Goal: Check status: Check status

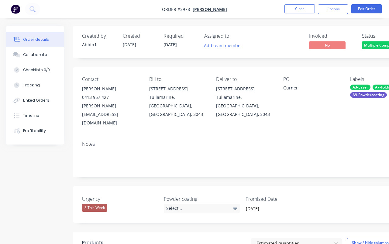
scroll to position [0, 106]
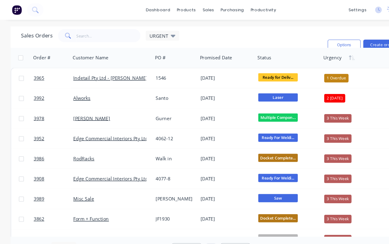
click at [38, 92] on span "3992" at bounding box center [36, 90] width 10 height 6
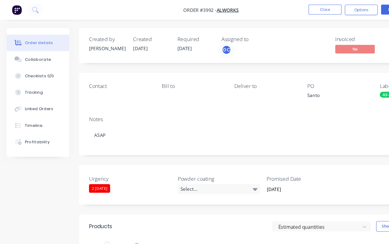
click at [43, 53] on div "Collaborate" at bounding box center [35, 54] width 24 height 5
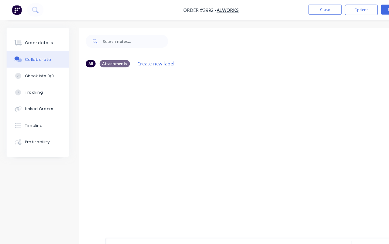
click at [169, 104] on div at bounding box center [245, 143] width 344 height 152
click at [39, 37] on div "Order details" at bounding box center [36, 39] width 26 height 5
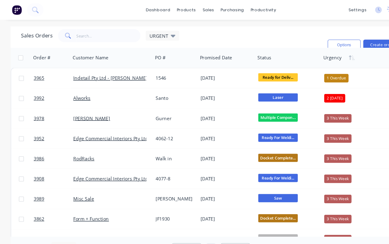
click at [39, 95] on link "3992" at bounding box center [49, 90] width 36 height 18
click at [38, 91] on span "3992" at bounding box center [36, 90] width 10 height 6
click at [37, 110] on span "3978" at bounding box center [36, 109] width 10 height 6
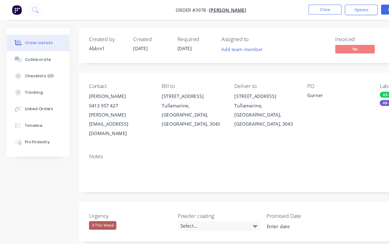
type input "[DATE]"
click at [35, 59] on button "Collaborate" at bounding box center [35, 54] width 58 height 15
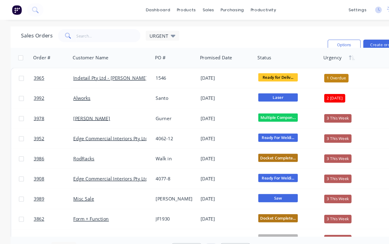
click at [36, 109] on span "3978" at bounding box center [36, 109] width 10 height 6
click at [36, 126] on span "3952" at bounding box center [36, 128] width 10 height 6
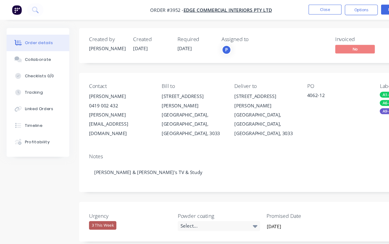
click at [30, 56] on div "Collaborate" at bounding box center [35, 54] width 24 height 5
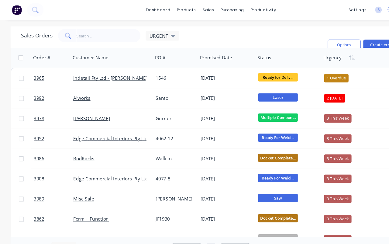
click at [36, 129] on span "3952" at bounding box center [36, 128] width 10 height 6
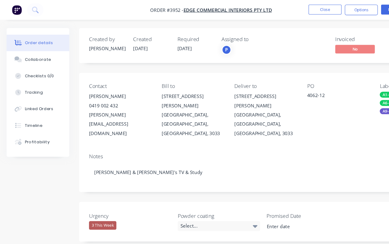
type input "[DATE]"
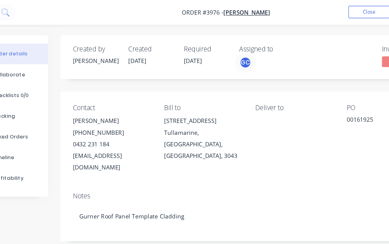
type input "[DATE]"
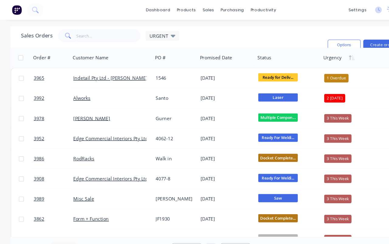
click at [39, 145] on span "3986" at bounding box center [36, 146] width 10 height 6
click at [36, 166] on span "3908" at bounding box center [36, 165] width 10 height 6
click at [78, 182] on link "Misc Sale" at bounding box center [76, 183] width 19 height 6
click at [38, 184] on span "3989" at bounding box center [36, 183] width 10 height 6
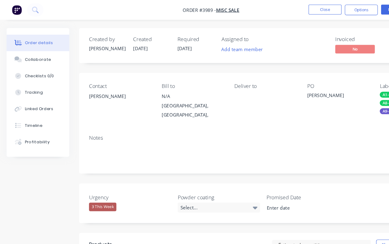
type input "[DATE]"
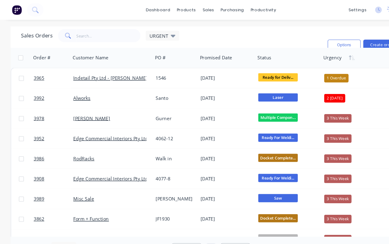
click at [80, 148] on link "RodRacks" at bounding box center [76, 146] width 19 height 6
click at [41, 147] on span "3986" at bounding box center [36, 146] width 10 height 6
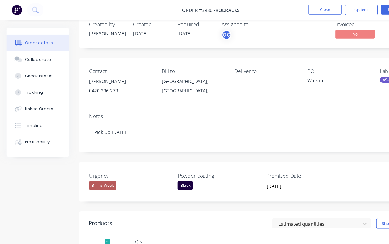
click at [37, 57] on div "Collaborate" at bounding box center [35, 54] width 24 height 5
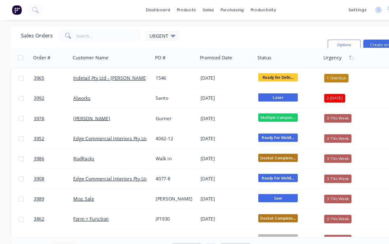
click at [37, 167] on span "3908" at bounding box center [36, 165] width 10 height 6
click at [36, 168] on link "3908" at bounding box center [49, 165] width 36 height 18
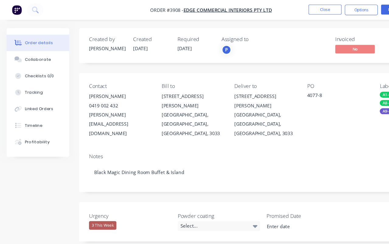
type input "[DATE]"
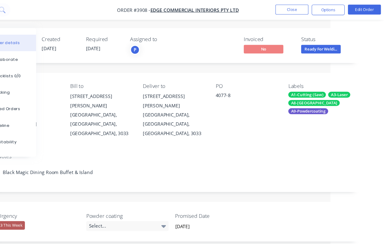
scroll to position [0, 64]
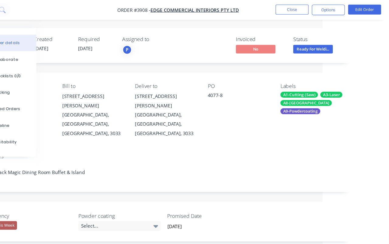
click at [301, 46] on span "Ready For Weldi..." at bounding box center [319, 45] width 36 height 8
click at [301, 45] on span "Ready For Weldi..." at bounding box center [319, 45] width 36 height 8
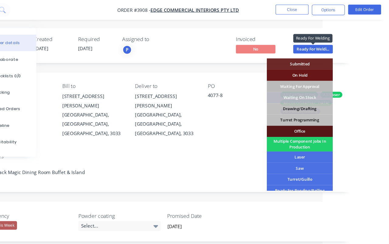
click at [301, 46] on span "Ready For Weldi..." at bounding box center [319, 45] width 36 height 8
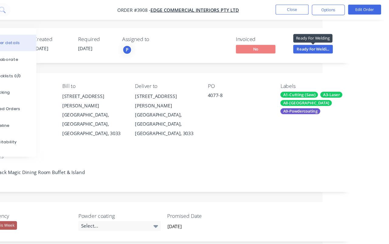
click at [301, 46] on span "Ready For Weldi..." at bounding box center [319, 45] width 36 height 8
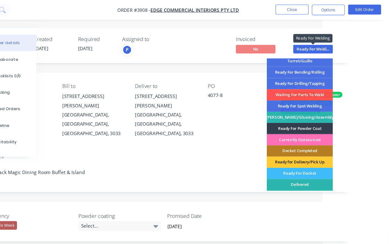
scroll to position [109, 0]
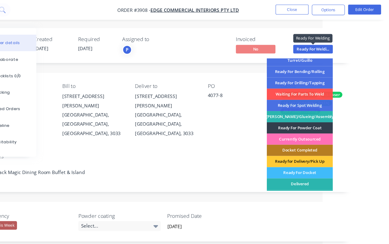
click at [283, 118] on div "Ready For Powder Coat" at bounding box center [306, 118] width 61 height 10
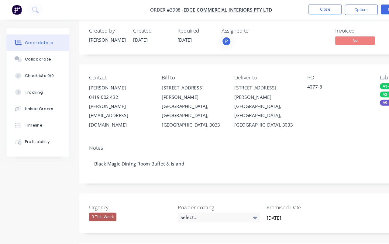
scroll to position [0, 0]
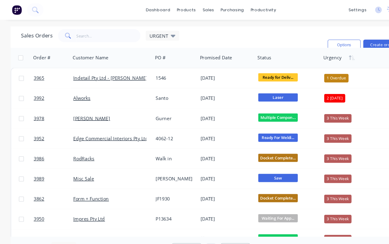
click at [39, 167] on span "3989" at bounding box center [36, 165] width 10 height 6
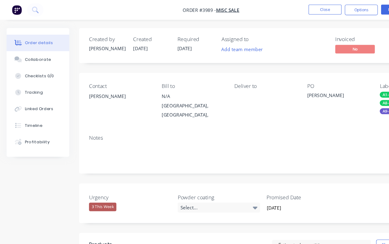
click at [45, 56] on div "Collaborate" at bounding box center [35, 54] width 24 height 5
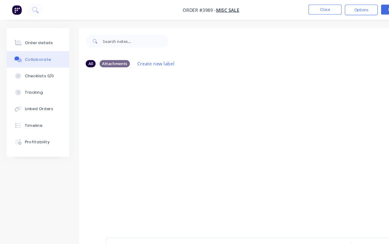
click at [43, 45] on button "Order details" at bounding box center [35, 39] width 58 height 15
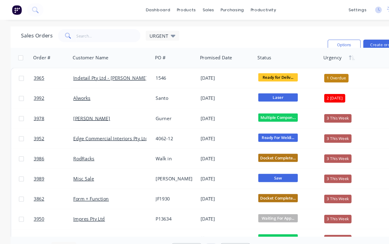
click at [38, 165] on span "3989" at bounding box center [36, 165] width 10 height 6
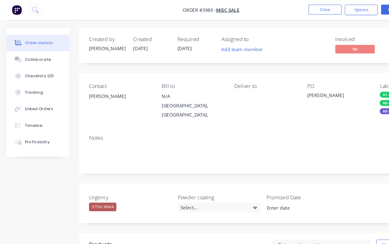
type input "[DATE]"
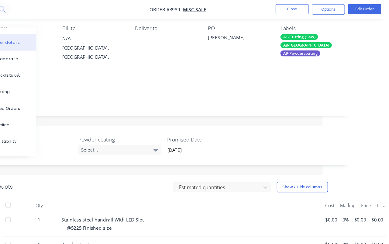
scroll to position [0, 64]
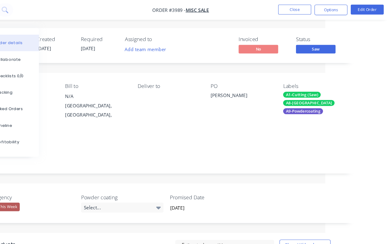
click at [301, 45] on span "Saw" at bounding box center [319, 45] width 36 height 8
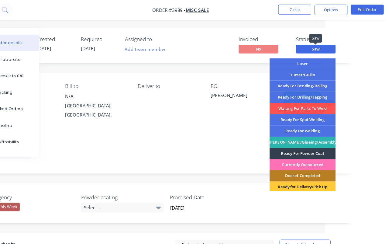
scroll to position [107, 0]
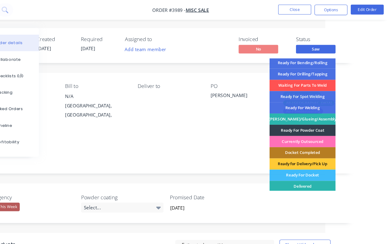
click at [291, 152] on div "Ready for Delivery/Pick Up" at bounding box center [306, 151] width 61 height 10
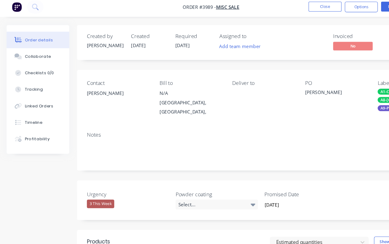
scroll to position [0, 0]
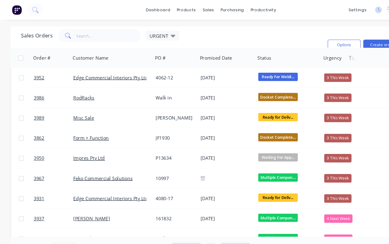
scroll to position [59, 0]
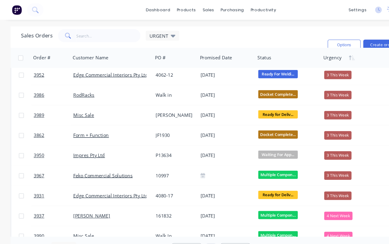
click at [40, 123] on span "3862" at bounding box center [36, 125] width 10 height 6
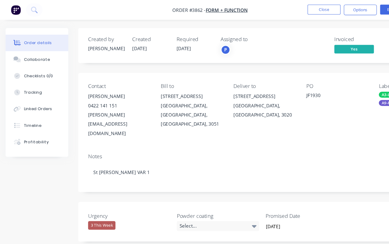
click at [36, 52] on button "Collaborate" at bounding box center [35, 54] width 58 height 15
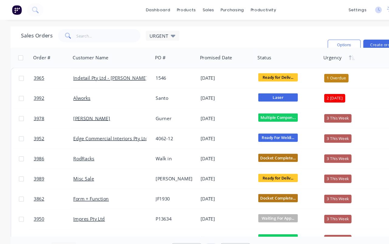
click at [36, 89] on span "3992" at bounding box center [36, 90] width 10 height 6
click at [38, 165] on span "3989" at bounding box center [36, 165] width 10 height 6
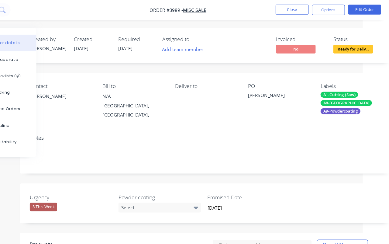
scroll to position [0, 64]
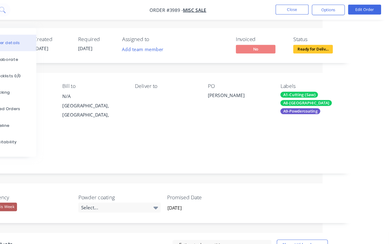
click at [301, 45] on span "Ready for Deliv..." at bounding box center [319, 45] width 36 height 8
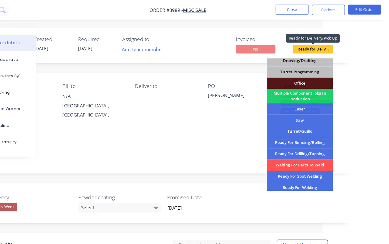
scroll to position [45, 0]
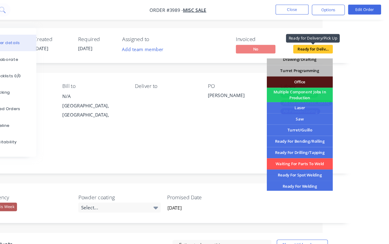
click at [285, 172] on div "Ready For Welding" at bounding box center [306, 171] width 61 height 10
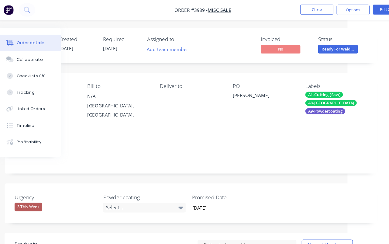
scroll to position [0, 0]
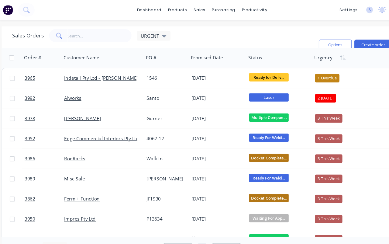
click at [252, 90] on span "Laser" at bounding box center [256, 90] width 36 height 8
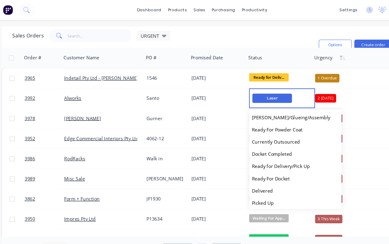
scroll to position [181, 0]
click at [261, 164] on span "Ready For Docket" at bounding box center [257, 164] width 35 height 6
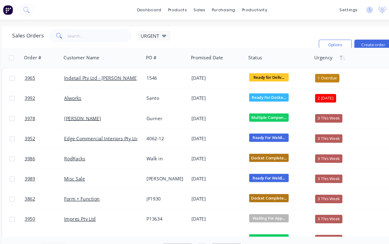
click at [31, 185] on span "3862" at bounding box center [36, 183] width 10 height 6
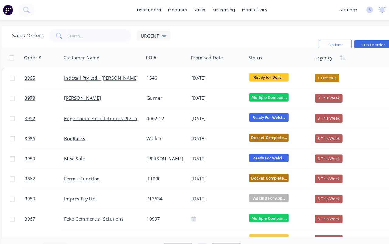
click at [31, 165] on span "3862" at bounding box center [36, 165] width 10 height 6
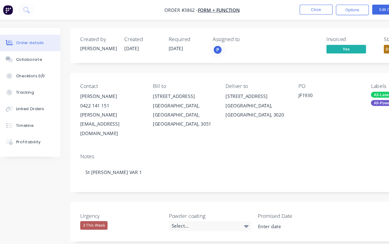
type input "[DATE]"
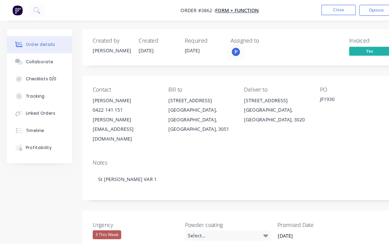
click at [293, 115] on div "Contact [PERSON_NAME] [PHONE_NUMBER] [PERSON_NAME][EMAIL_ADDRESS][DOMAIN_NAME] …" at bounding box center [245, 101] width 344 height 69
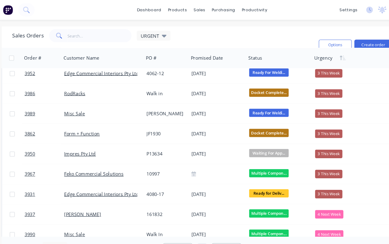
scroll to position [42, 0]
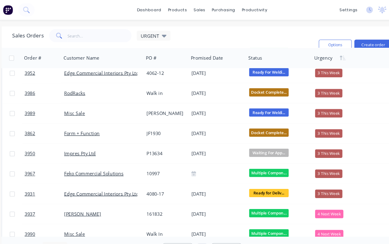
click at [29, 149] on div at bounding box center [47, 141] width 36 height 18
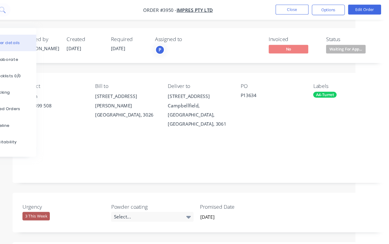
scroll to position [0, 64]
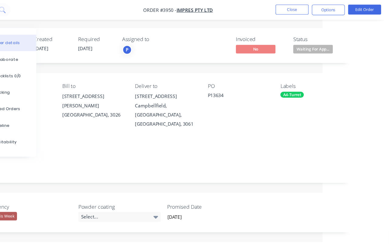
click at [301, 43] on span "Waiting For App..." at bounding box center [319, 45] width 36 height 8
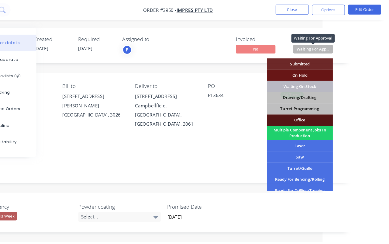
click at [328, 87] on html "Order #3950 - Impres Pty Ltd Close Options Edit Order Order details Collaborate…" at bounding box center [133, 216] width 389 height 433
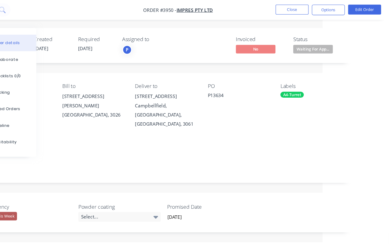
click at [327, 90] on div "Order details Collaborate Checklists 0/0 Tracking Linked Orders Timeline Profit…" at bounding box center [150, 229] width 423 height 407
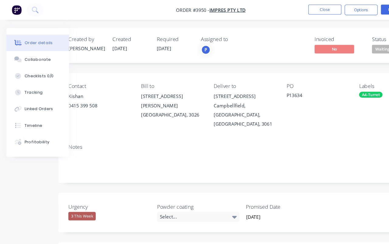
scroll to position [0, 0]
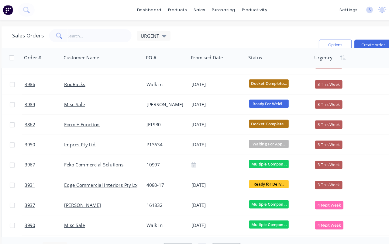
scroll to position [50, 0]
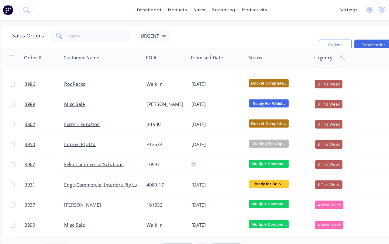
click at [33, 150] on span "3967" at bounding box center [36, 152] width 10 height 6
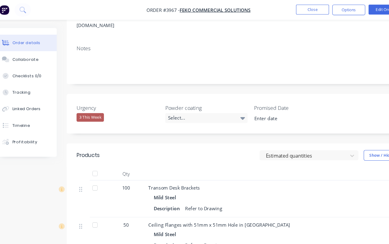
scroll to position [67, 0]
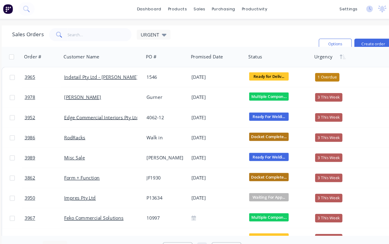
scroll to position [11, 0]
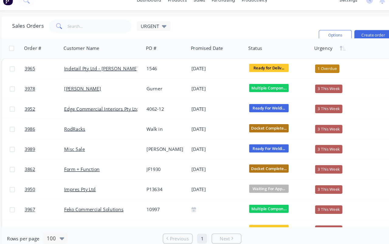
click at [211, 225] on span "Next" at bounding box center [215, 228] width 9 height 6
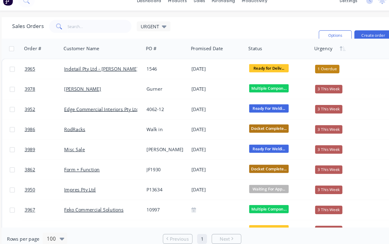
scroll to position [0, 0]
